Goal: Task Accomplishment & Management: Manage account settings

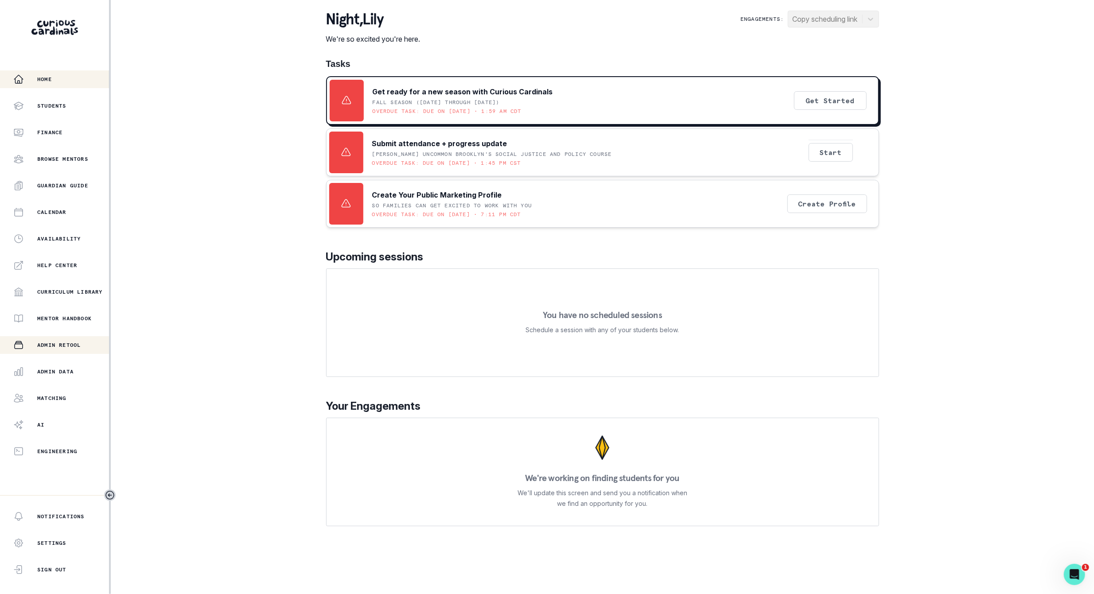
drag, startPoint x: 56, startPoint y: 377, endPoint x: 73, endPoint y: 352, distance: 30.0
click at [56, 377] on button "Admin Data" at bounding box center [54, 372] width 109 height 18
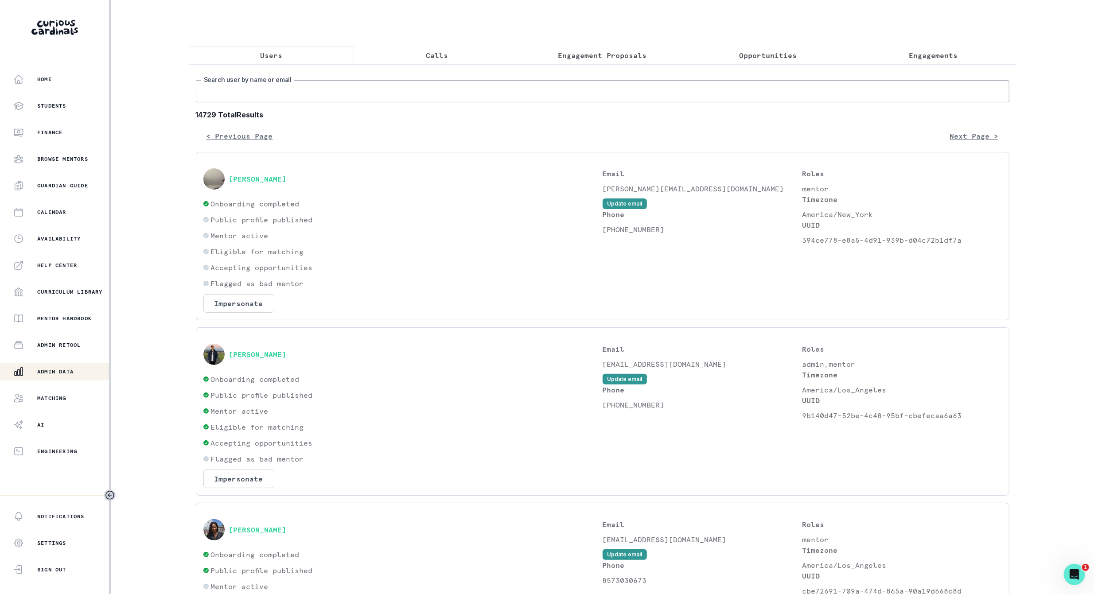
click at [275, 93] on input "Search user by name or email" at bounding box center [602, 91] width 813 height 22
type input "tasneem"
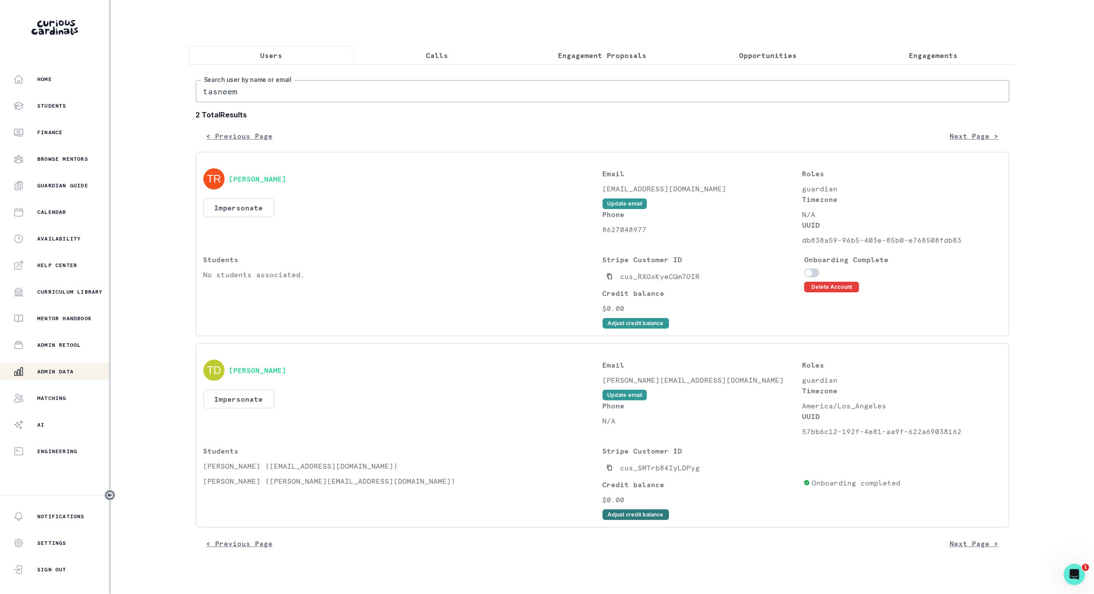
click at [619, 519] on button "Adjust credit balance" at bounding box center [635, 514] width 66 height 11
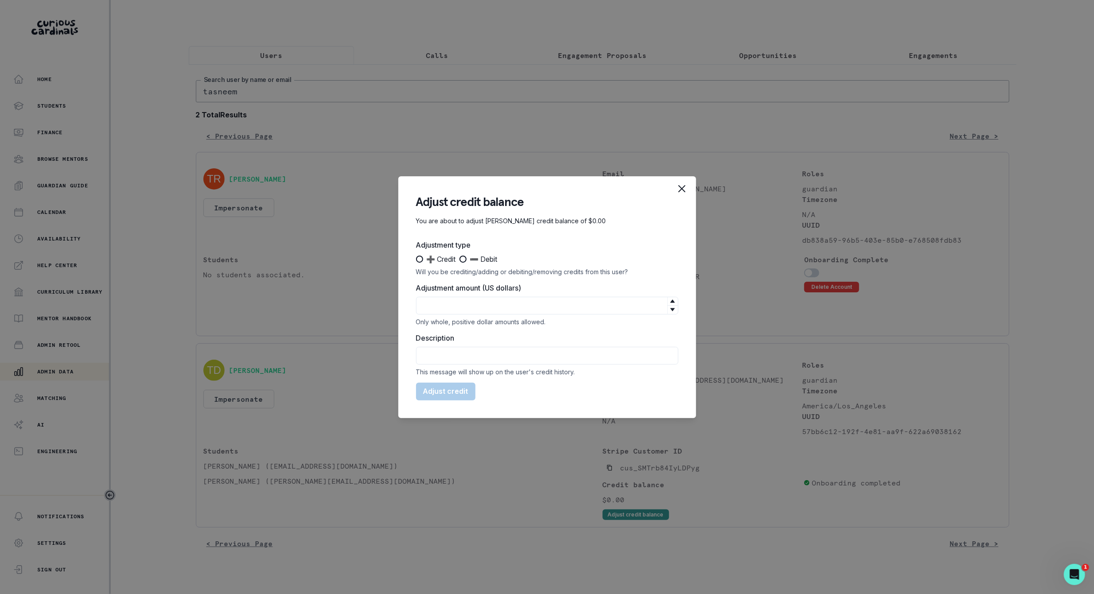
click at [420, 260] on span at bounding box center [419, 259] width 7 height 7
click at [416, 259] on input "➕ Credit" at bounding box center [415, 259] width 0 height 0
radio input "true"
click at [438, 302] on input "Adjustment amount (US dollars)" at bounding box center [547, 306] width 262 height 18
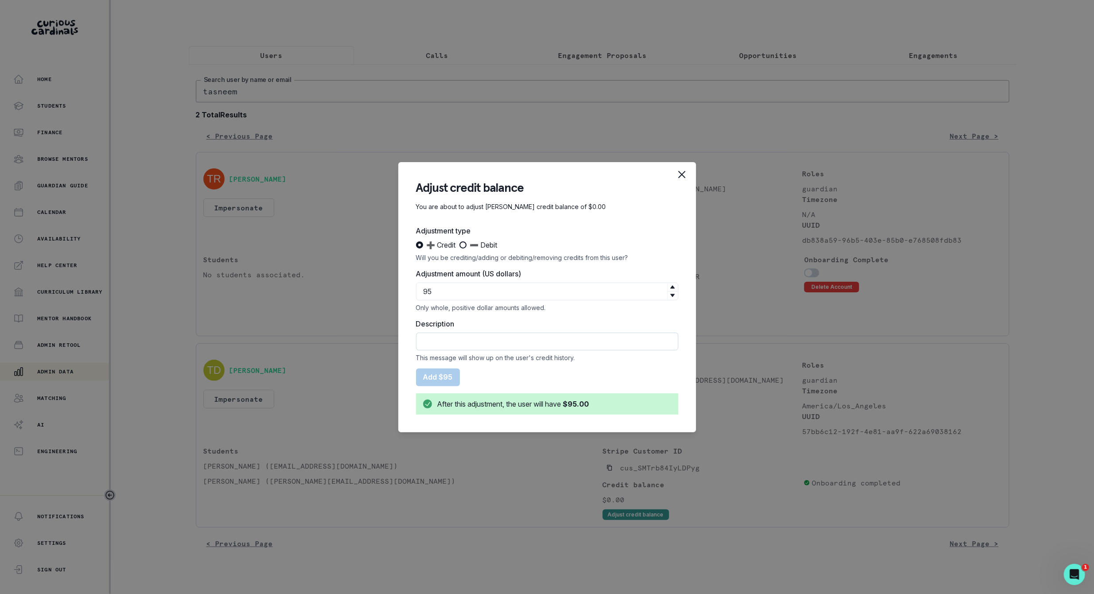
type input "95"
click at [444, 341] on input "Description" at bounding box center [547, 342] width 262 height 18
type input "Courtesy Credit for 7/23 SESSION"
click at [430, 379] on button "Add $95" at bounding box center [438, 378] width 44 height 18
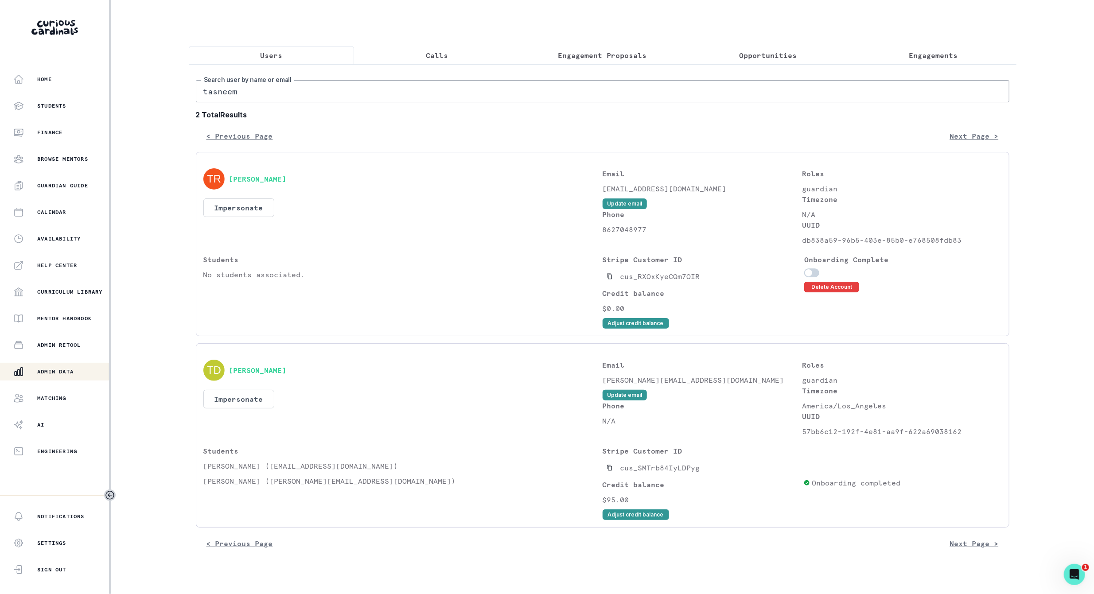
drag, startPoint x: 242, startPoint y: 101, endPoint x: 119, endPoint y: 98, distance: 122.7
click at [144, 98] on div "Home Students Finance Browse Mentors Guardian Guide Calendar Availability Help …" at bounding box center [547, 297] width 1094 height 594
paste input "[PERSON_NAME]"
type input "[PERSON_NAME]"
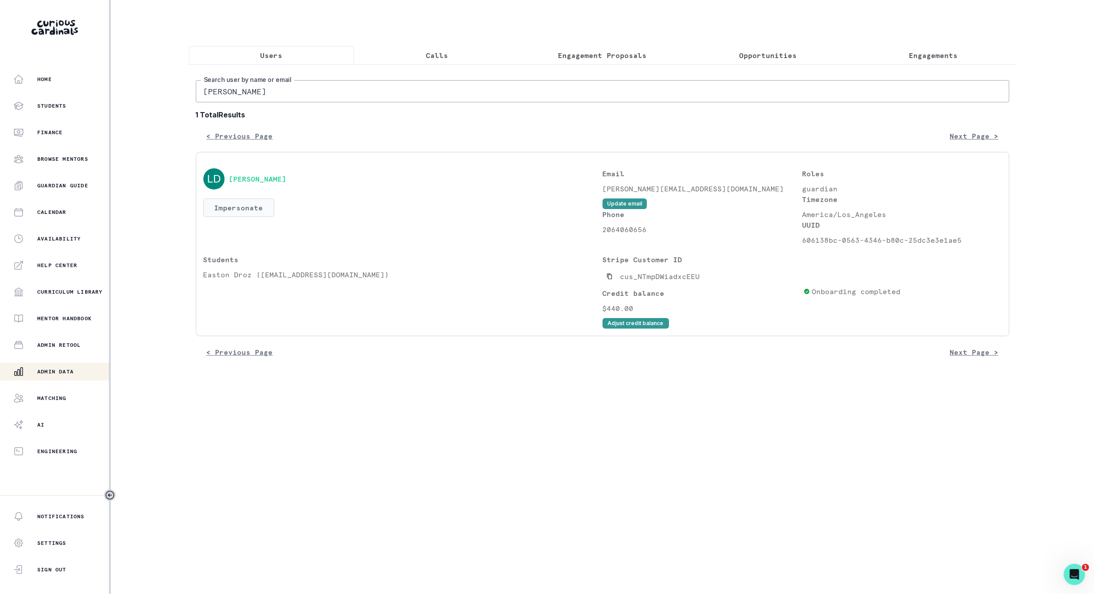
click at [258, 217] on button "Impersonate" at bounding box center [238, 207] width 71 height 19
click at [261, 302] on button "Impersonate" at bounding box center [274, 300] width 58 height 18
